Goal: Navigation & Orientation: Find specific page/section

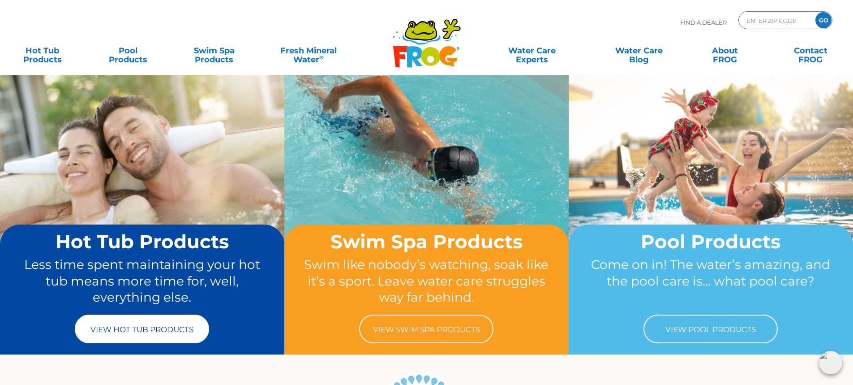
click at [162, 338] on link "View Hot Tub Products" at bounding box center [142, 328] width 134 height 29
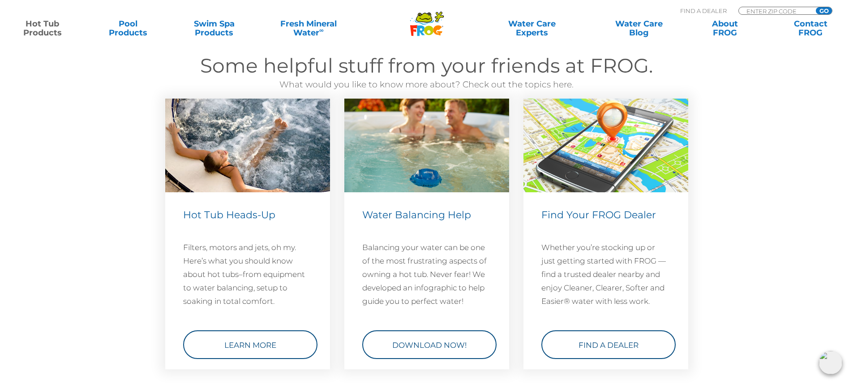
scroll to position [2553, 0]
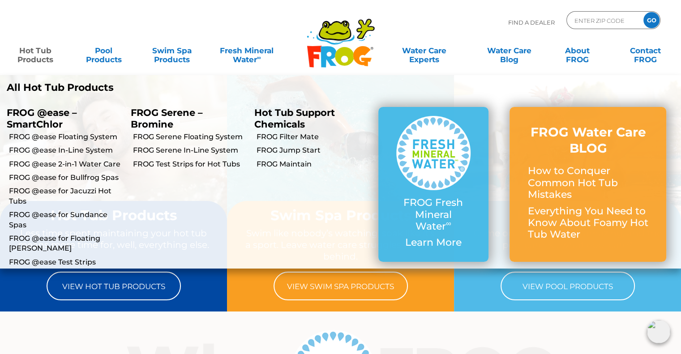
click at [43, 56] on link "Hot Tub Products" at bounding box center [35, 51] width 53 height 18
